Goal: Task Accomplishment & Management: Complete application form

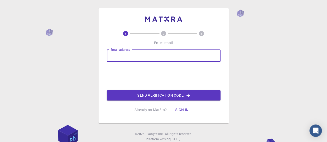
click at [178, 57] on input "Email address" at bounding box center [164, 56] width 114 height 12
type input "[PERSON_NAME][EMAIL_ADDRESS][PERSON_NAME][DOMAIN_NAME]"
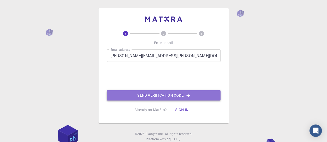
click at [124, 93] on button "Send verification code" at bounding box center [164, 95] width 114 height 10
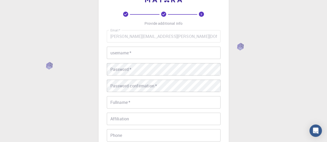
scroll to position [20, 0]
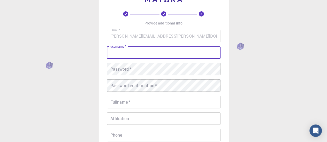
click at [183, 56] on input "username   *" at bounding box center [164, 52] width 114 height 12
paste input "WebMO"
type input "WebMO"
click at [133, 48] on input "username   *" at bounding box center [164, 52] width 114 height 12
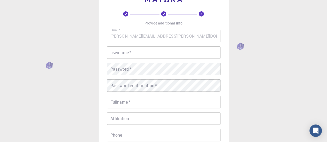
click at [132, 56] on input "username   *" at bounding box center [164, 52] width 114 height 12
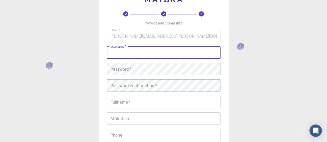
paste input "[PERSON_NAME][EMAIL_ADDRESS][PERSON_NAME][DOMAIN_NAME]"
type input "[PERSON_NAME][EMAIL_ADDRESS][PERSON_NAME][DOMAIN_NAME]"
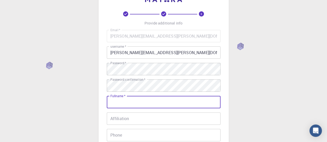
click at [165, 105] on input "Fullname   *" at bounding box center [164, 102] width 114 height 12
type input "[PERSON_NAME]"
type input "2693504888"
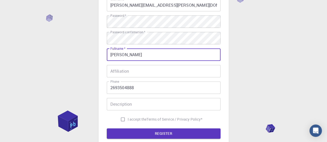
scroll to position [75, 0]
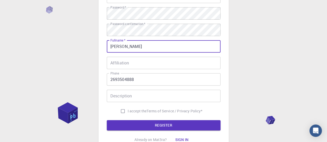
click at [145, 85] on input "2693504888" at bounding box center [164, 79] width 114 height 12
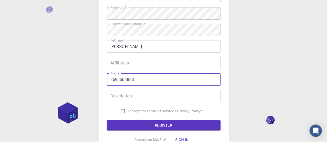
click at [145, 85] on input "2693504888" at bounding box center [164, 79] width 114 height 12
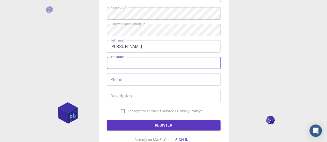
click at [126, 67] on input "Affiliation" at bounding box center [164, 63] width 114 height 12
click at [96, 61] on div "3 Provide additional info Email   * [PERSON_NAME][EMAIL_ADDRESS][PERSON_NAME][D…" at bounding box center [163, 56] width 327 height 263
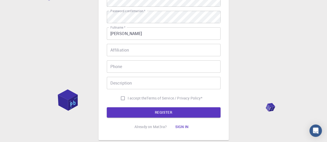
scroll to position [91, 0]
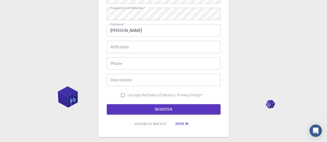
click at [119, 94] on input "I accept the Terms of Service / Privacy Policy *" at bounding box center [123, 95] width 10 height 10
checkbox input "true"
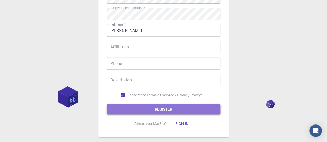
click at [127, 113] on button "REGISTER" at bounding box center [164, 109] width 114 height 10
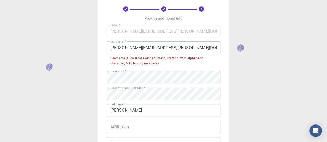
scroll to position [25, 0]
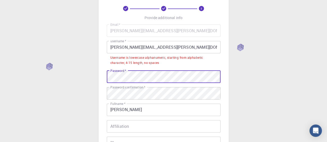
click at [138, 46] on input "[PERSON_NAME][EMAIL_ADDRESS][PERSON_NAME][DOMAIN_NAME]" at bounding box center [164, 47] width 114 height 12
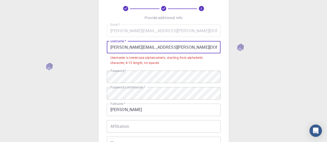
click at [113, 49] on input "[PERSON_NAME][EMAIL_ADDRESS][PERSON_NAME][DOMAIN_NAME]" at bounding box center [164, 47] width 114 height 12
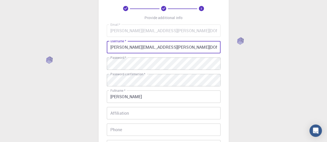
click at [139, 48] on input "[PERSON_NAME][EMAIL_ADDRESS][PERSON_NAME][DOMAIN_NAME]" at bounding box center [164, 47] width 114 height 12
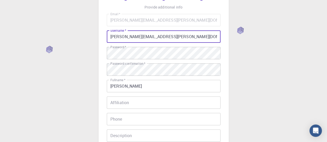
click at [83, 77] on div "3 Provide additional info Email   * [PERSON_NAME][EMAIL_ADDRESS][PERSON_NAME][D…" at bounding box center [163, 95] width 327 height 263
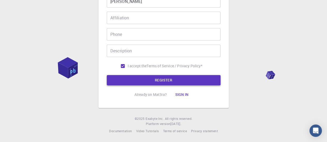
click at [130, 83] on button "REGISTER" at bounding box center [164, 80] width 114 height 10
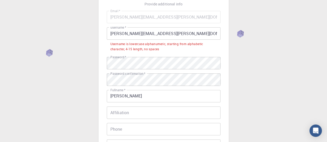
scroll to position [38, 0]
click at [112, 33] on input "[PERSON_NAME][EMAIL_ADDRESS][PERSON_NAME][DOMAIN_NAME]" at bounding box center [164, 34] width 114 height 12
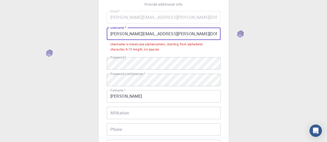
click at [114, 32] on input "[PERSON_NAME][EMAIL_ADDRESS][PERSON_NAME][DOMAIN_NAME]" at bounding box center [164, 34] width 114 height 12
click at [181, 35] on input "[PERSON_NAME][EMAIL_ADDRESS][PERSON_NAME][DOMAIN_NAME]" at bounding box center [164, 34] width 114 height 12
click at [178, 36] on input "[PERSON_NAME][EMAIL_ADDRESS][PERSON_NAME][DOMAIN_NAME]" at bounding box center [164, 34] width 114 height 12
drag, startPoint x: 178, startPoint y: 36, endPoint x: 141, endPoint y: 35, distance: 37.2
drag, startPoint x: 141, startPoint y: 35, endPoint x: 133, endPoint y: 34, distance: 8.1
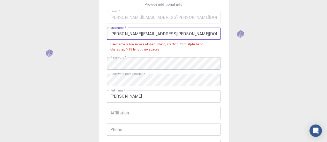
click at [133, 34] on input "[PERSON_NAME][EMAIL_ADDRESS][PERSON_NAME][DOMAIN_NAME]" at bounding box center [164, 34] width 114 height 12
click at [138, 34] on input "[PERSON_NAME][EMAIL_ADDRESS][PERSON_NAME][DOMAIN_NAME]" at bounding box center [164, 34] width 114 height 12
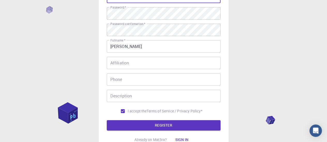
scroll to position [121, 0]
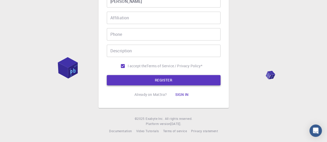
click at [129, 80] on button "REGISTER" at bounding box center [164, 80] width 114 height 10
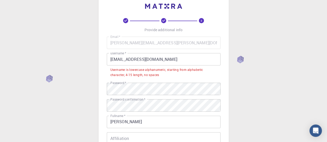
scroll to position [12, 0]
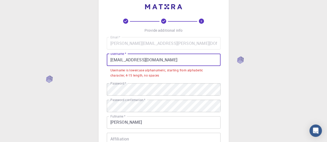
click at [153, 60] on input "[EMAIL_ADDRESS][DOMAIN_NAME]" at bounding box center [164, 60] width 114 height 12
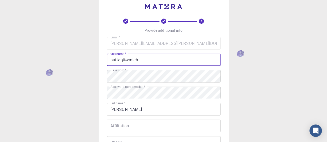
scroll to position [121, 0]
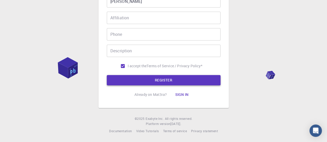
type input "buttar@wmich"
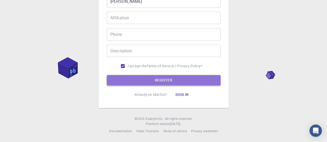
click at [144, 83] on button "REGISTER" at bounding box center [164, 80] width 114 height 10
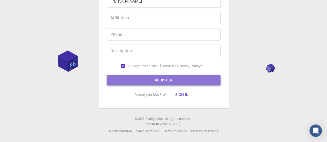
click at [144, 83] on button "REGISTER" at bounding box center [164, 80] width 114 height 10
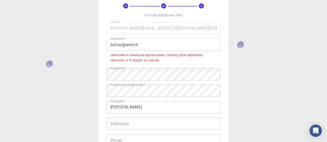
scroll to position [20, 0]
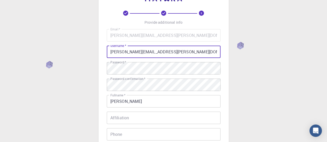
type input "[PERSON_NAME][EMAIL_ADDRESS][PERSON_NAME][DOMAIN_NAME]"
type input "2693504888"
click at [135, 52] on input "[PERSON_NAME][EMAIL_ADDRESS][DOMAIN_NAME]" at bounding box center [164, 52] width 114 height 12
click at [137, 52] on input "[PERSON_NAME][EMAIL_ADDRESS][DOMAIN_NAME]" at bounding box center [164, 52] width 114 height 12
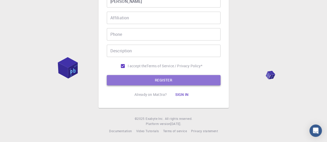
click at [138, 81] on button "REGISTER" at bounding box center [164, 80] width 114 height 10
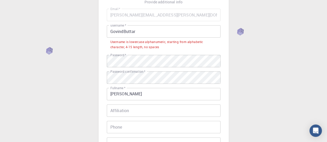
scroll to position [41, 0]
click at [125, 34] on input "GovindButtar" at bounding box center [164, 32] width 114 height 12
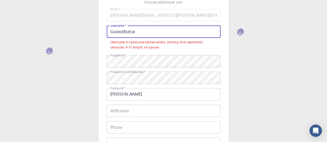
click at [122, 33] on input "GovindButtar" at bounding box center [164, 32] width 114 height 12
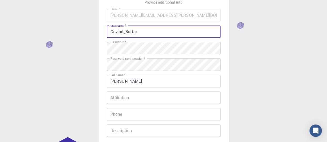
scroll to position [121, 0]
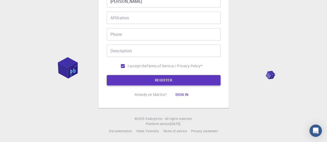
click at [137, 80] on button "REGISTER" at bounding box center [164, 80] width 114 height 10
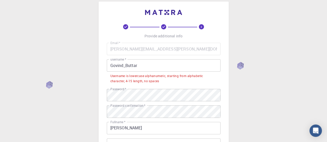
scroll to position [6, 0]
click at [123, 67] on input "Govind_Buttar" at bounding box center [164, 66] width 114 height 12
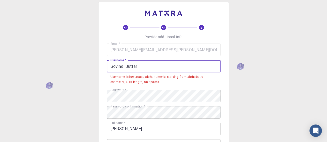
click at [113, 65] on input "Govind_Buttar" at bounding box center [164, 66] width 114 height 12
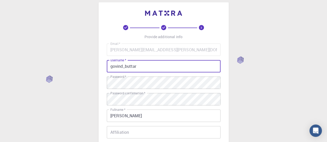
click at [124, 68] on input "govind_buttar" at bounding box center [164, 66] width 114 height 12
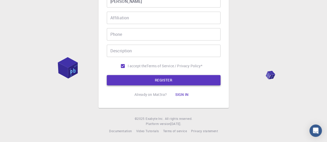
type input "govindbuttar"
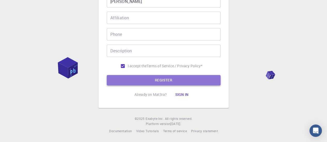
click at [121, 79] on button "REGISTER" at bounding box center [164, 80] width 114 height 10
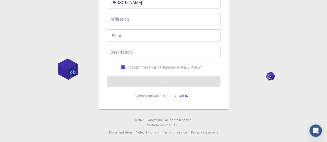
scroll to position [120, 0]
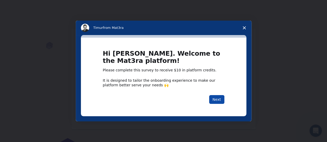
click at [220, 99] on button "Next" at bounding box center [216, 99] width 15 height 9
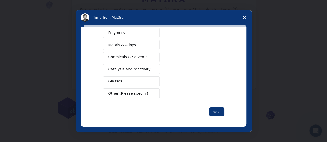
scroll to position [42, 0]
click at [214, 112] on button "Next" at bounding box center [216, 112] width 15 height 9
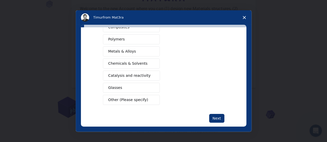
click at [138, 61] on span "Chemicals & Solvents" at bounding box center [127, 63] width 39 height 5
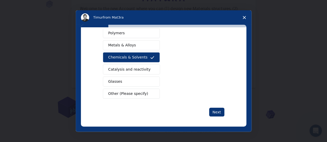
click at [138, 57] on span "Chemicals & Solvents" at bounding box center [127, 57] width 39 height 5
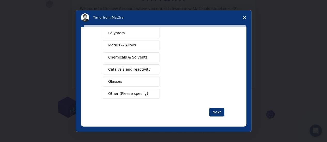
scroll to position [0, 0]
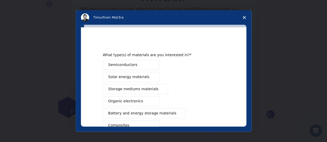
click at [133, 64] on button "Semiconductors" at bounding box center [131, 65] width 57 height 10
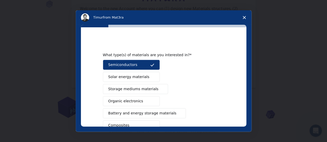
click at [128, 77] on span "Solar energy materials" at bounding box center [128, 76] width 41 height 5
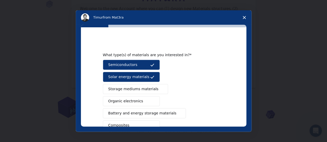
click at [124, 90] on span "Storage mediums materials" at bounding box center [133, 89] width 50 height 5
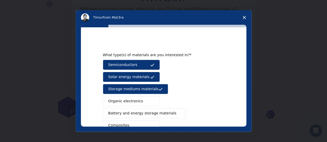
click at [122, 102] on span "Organic electronics" at bounding box center [125, 101] width 35 height 5
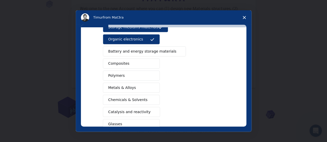
scroll to position [65, 0]
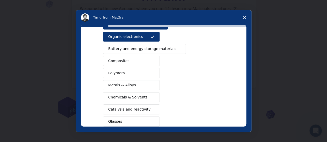
click at [116, 50] on span "Battery and energy storage materials" at bounding box center [142, 48] width 68 height 5
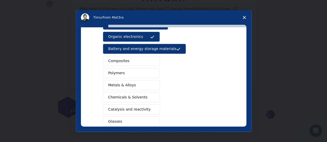
click at [114, 58] on span "Composites" at bounding box center [118, 60] width 21 height 5
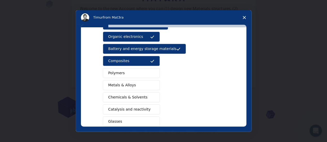
click at [116, 70] on span "Polymers" at bounding box center [116, 72] width 17 height 5
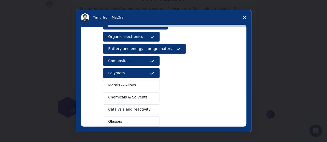
click at [114, 87] on span "Metals & Alloys" at bounding box center [122, 85] width 28 height 5
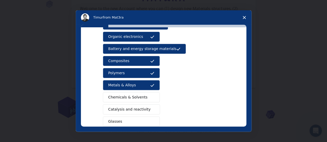
click at [115, 97] on span "Chemicals & Solvents" at bounding box center [127, 97] width 39 height 5
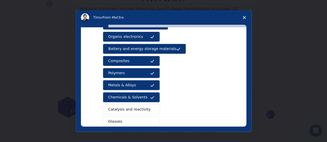
scroll to position [105, 0]
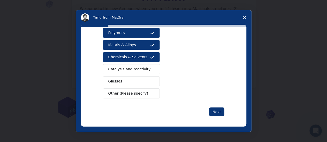
click at [113, 69] on span "Catalysis and reactivity" at bounding box center [129, 69] width 42 height 5
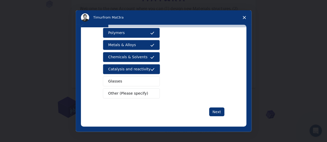
click at [110, 79] on span "Glasses" at bounding box center [115, 81] width 14 height 5
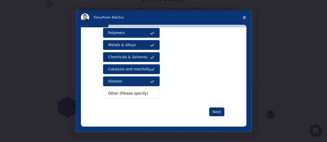
click at [116, 91] on span "Other (Please specify)" at bounding box center [128, 93] width 40 height 5
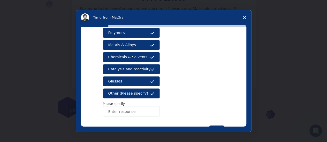
click at [128, 95] on button "Other (Please specify)" at bounding box center [131, 94] width 57 height 10
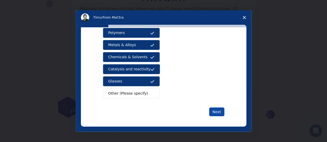
click at [215, 109] on button "Next" at bounding box center [216, 112] width 15 height 9
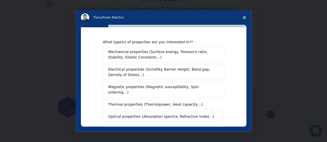
click at [149, 53] on span "Mechanical properties (Surface energy, Poisson's ratio, Stability, Elastic Cons…" at bounding box center [162, 54] width 108 height 11
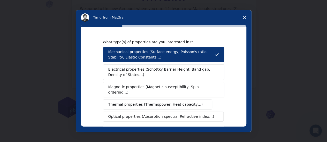
click at [130, 73] on span "Electrical properties (Schottky Barrier Height, Band gap, Density of States…)" at bounding box center [161, 72] width 107 height 11
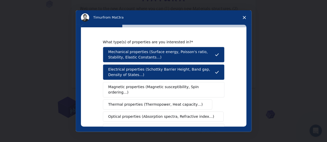
click at [122, 88] on span "Magnetic properties (Magnetic susceptibility, Spin ordering…)" at bounding box center [161, 89] width 107 height 11
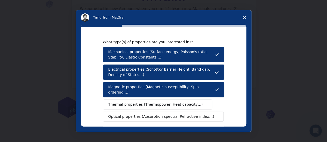
click at [118, 105] on div "Mechanical properties (Surface energy, Poisson's ratio, Stability, Elastic Cons…" at bounding box center [163, 123] width 121 height 152
click at [122, 102] on span "Thermal properties (Thermopower, Heat capacity…)" at bounding box center [155, 104] width 95 height 5
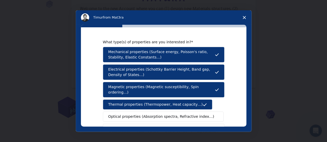
click at [117, 114] on span "Optical properties (Absorption spectra, Refractive index…)" at bounding box center [161, 116] width 106 height 5
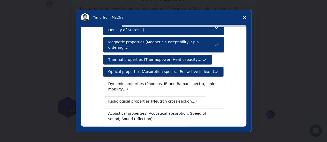
scroll to position [45, 0]
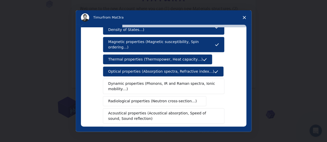
click at [112, 81] on span "Dynamic properties (Phonons, IR and Raman spectra, Ionic mobility…)" at bounding box center [161, 86] width 107 height 11
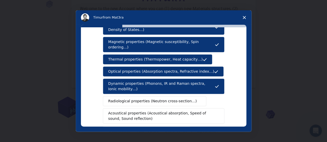
click at [113, 96] on button "Radiological properties (Neutron cross-section…)" at bounding box center [155, 101] width 104 height 10
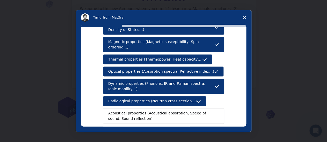
click at [113, 111] on span "Acoustical properties (Acoustical absorption, Speed of sound, Sound reflection)" at bounding box center [161, 116] width 107 height 11
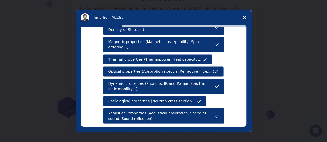
click at [244, 20] on span "Close survey" at bounding box center [244, 17] width 14 height 14
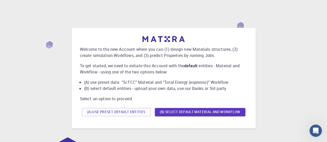
scroll to position [42, 0]
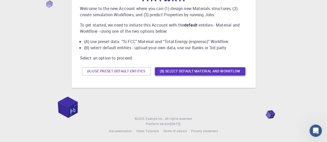
click at [189, 70] on button "(B) Select default material and workflow" at bounding box center [200, 71] width 90 height 8
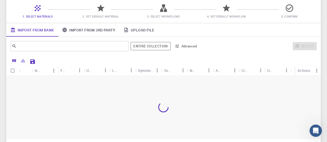
scroll to position [55, 0]
